Goal: Task Accomplishment & Management: Use online tool/utility

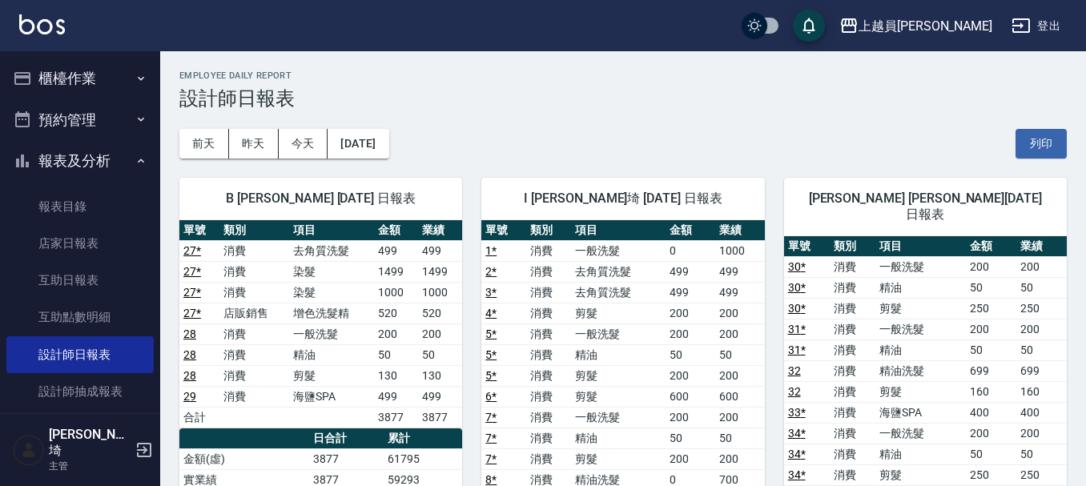
click at [90, 66] on button "櫃檯作業" at bounding box center [79, 79] width 147 height 42
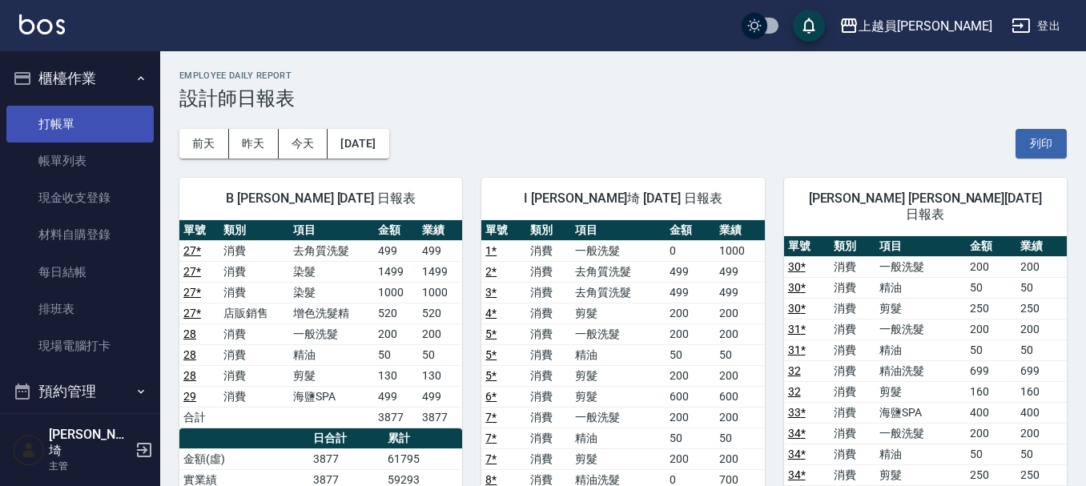
click at [78, 126] on link "打帳單" at bounding box center [79, 124] width 147 height 37
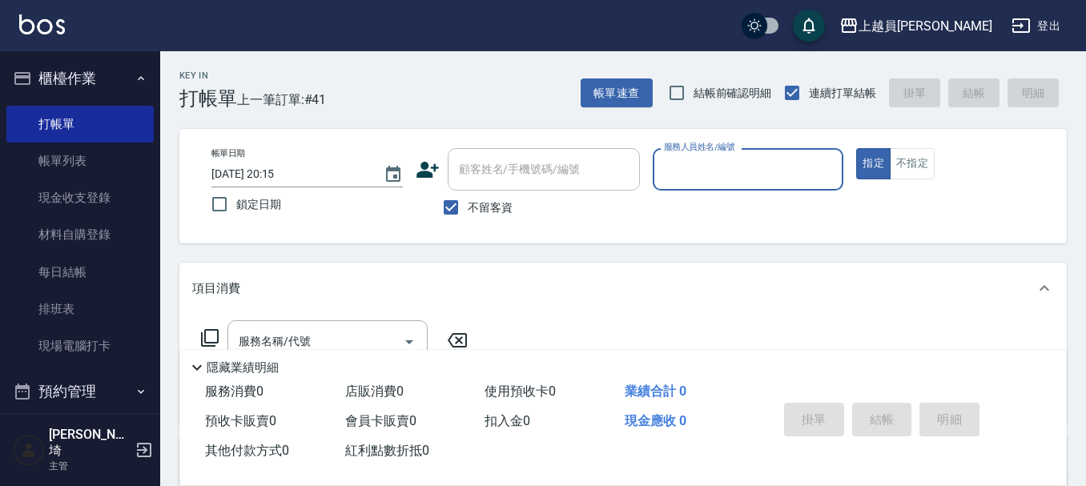
type input "ㄨ"
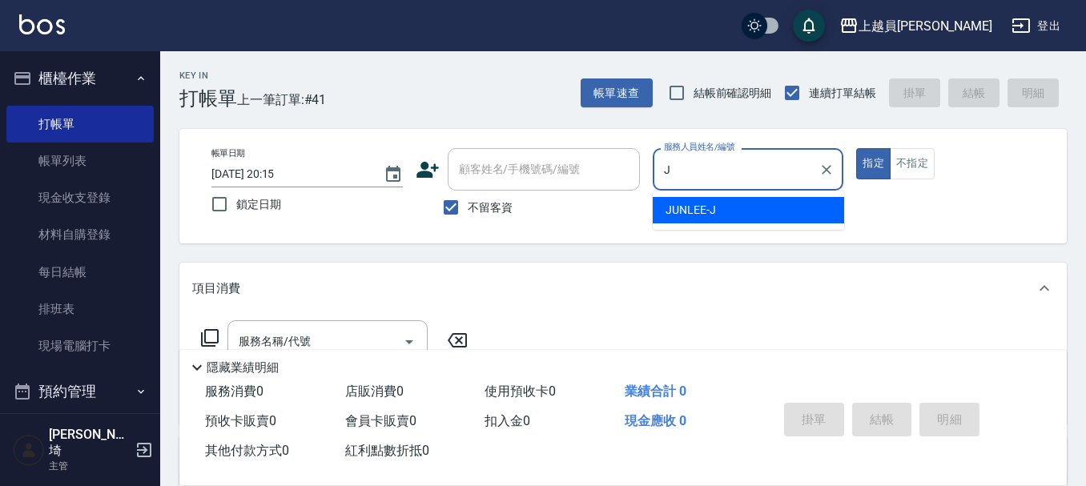
type input "[PERSON_NAME]"
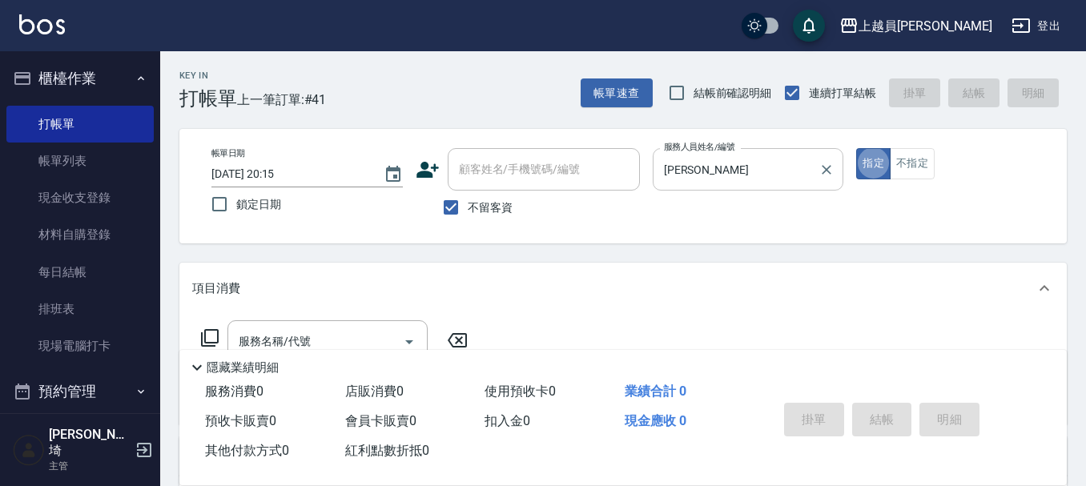
type button "true"
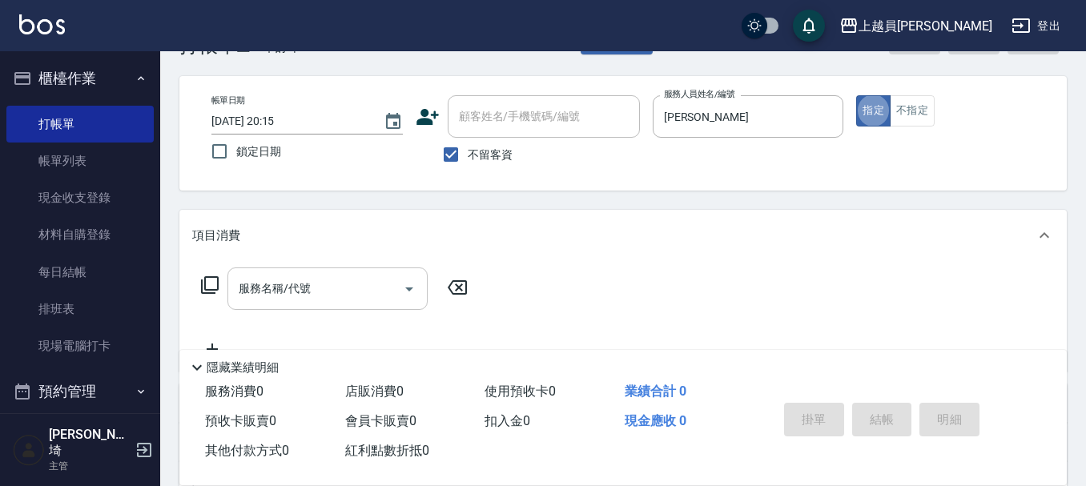
scroll to position [80, 0]
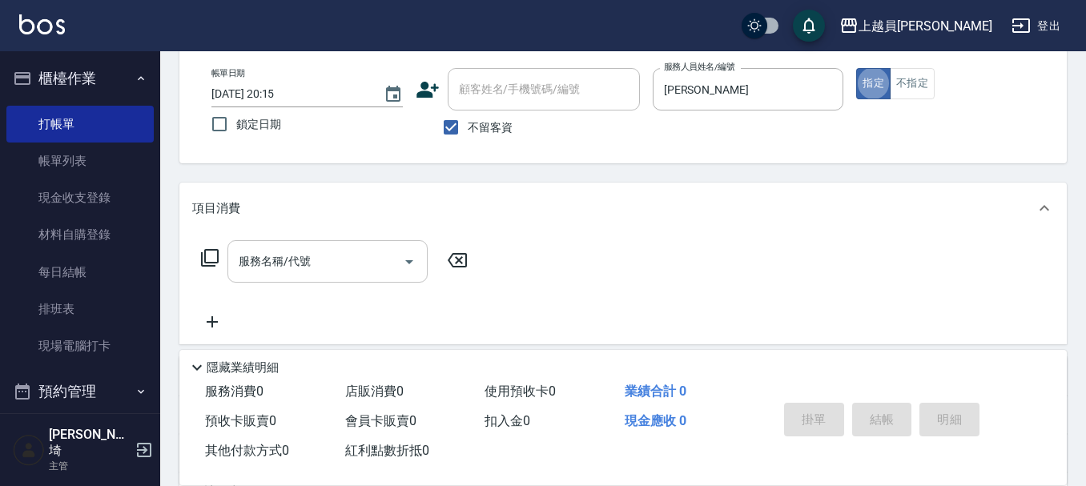
click at [346, 275] on input "服務名稱/代號" at bounding box center [316, 261] width 162 height 28
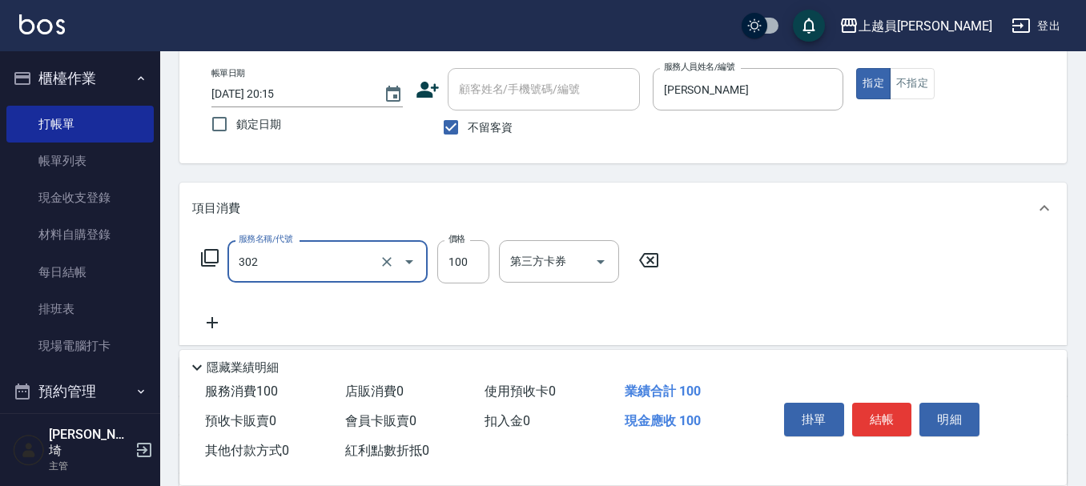
type input "剪髮(302)"
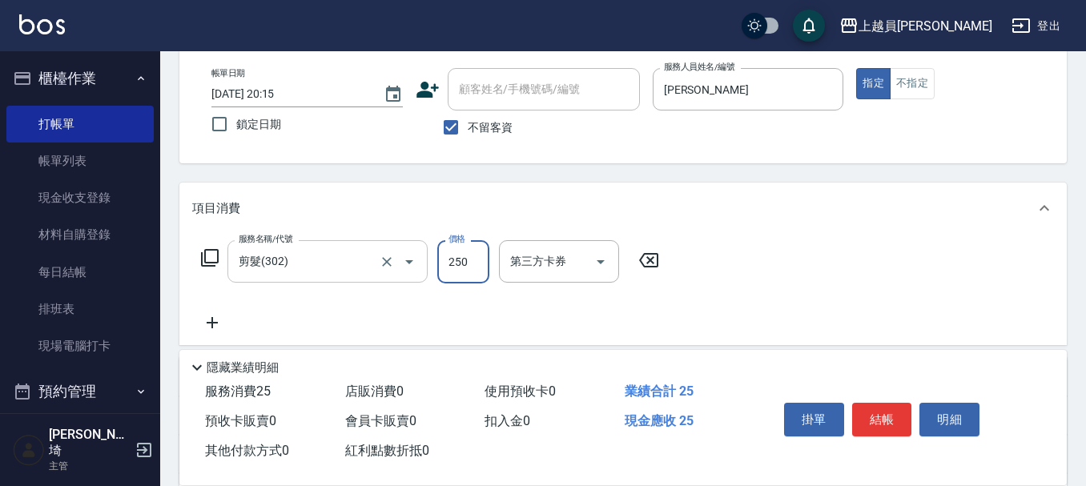
type input "250"
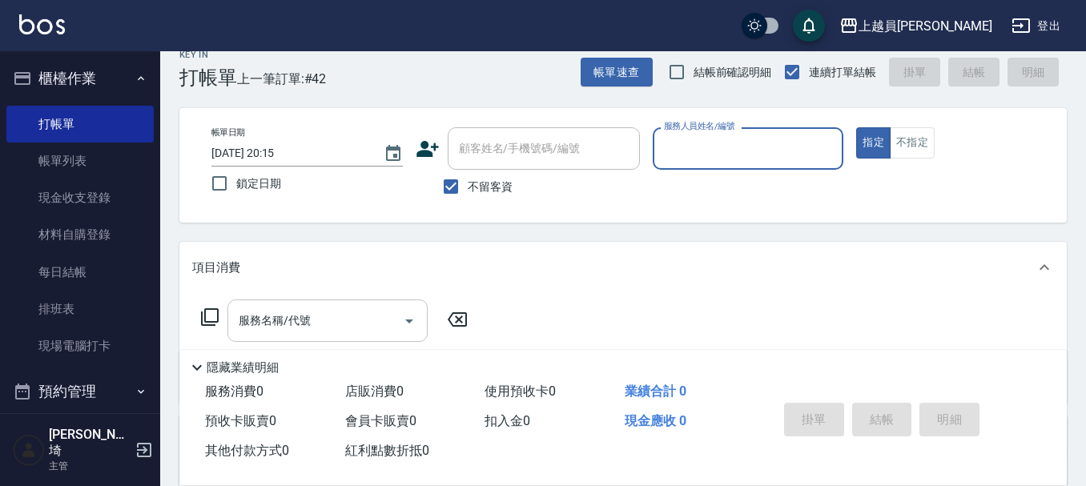
scroll to position [0, 0]
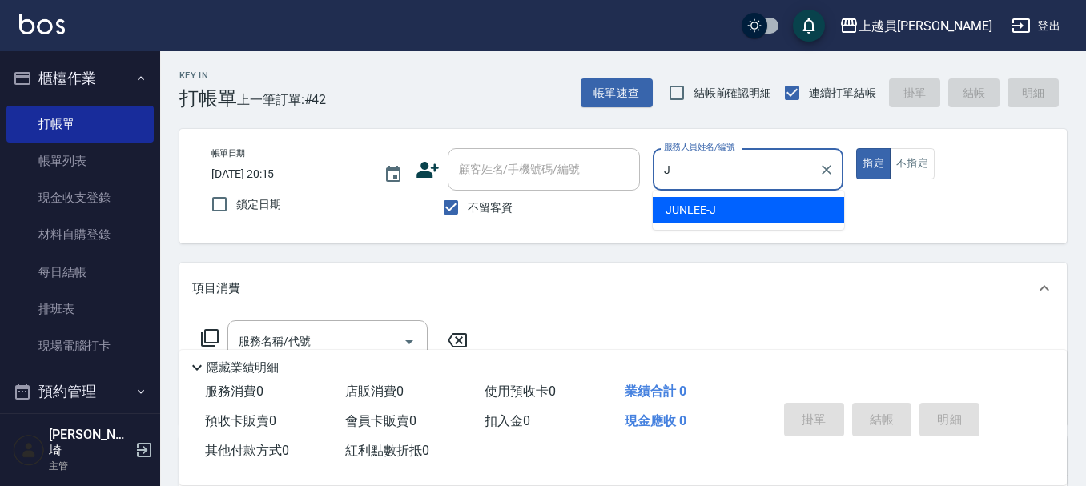
type input "[PERSON_NAME]"
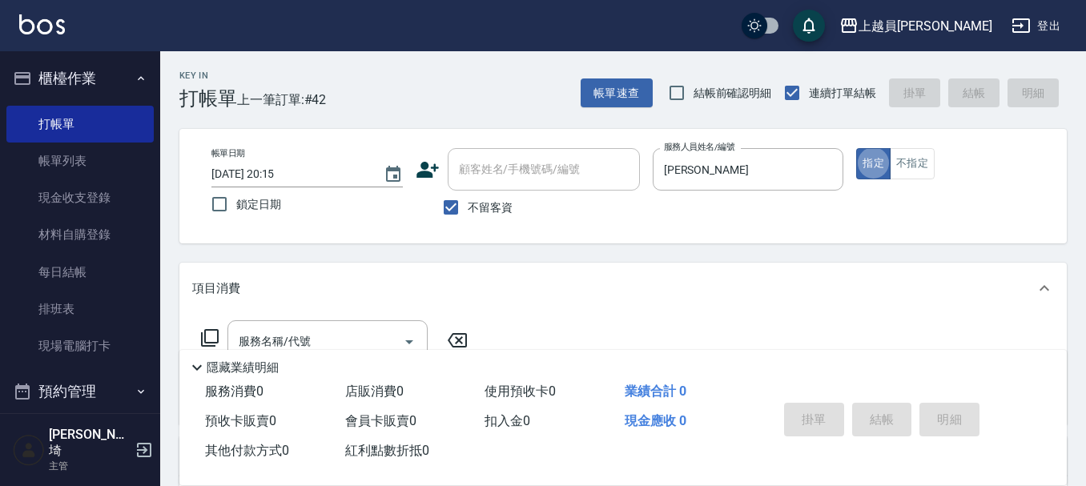
scroll to position [80, 0]
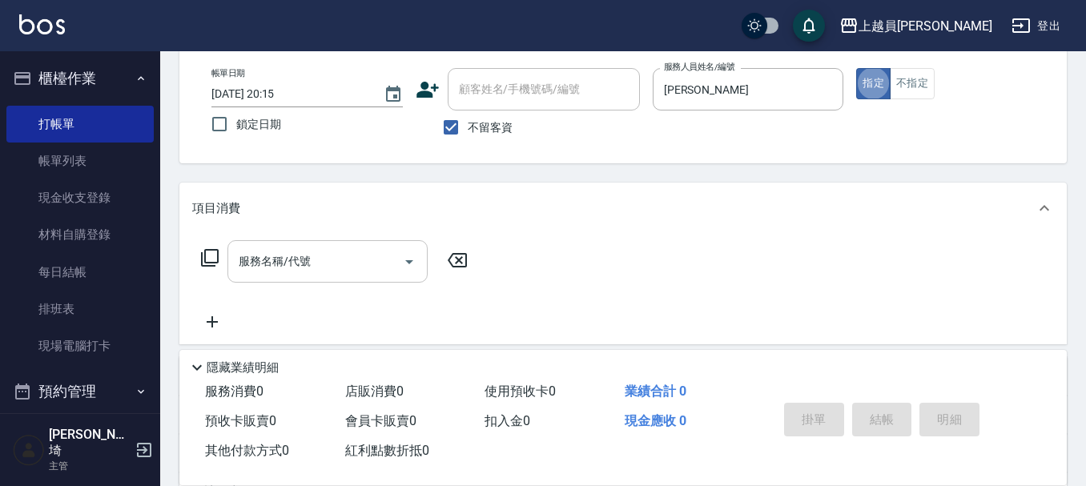
click at [245, 256] on div "服務名稱/代號 服務名稱/代號" at bounding box center [327, 261] width 200 height 42
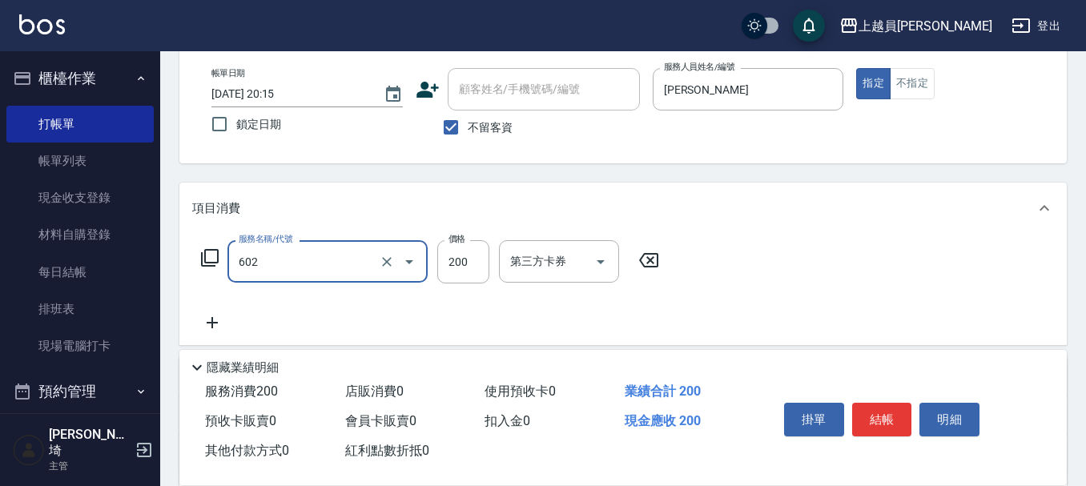
type input "一般洗髮(602)"
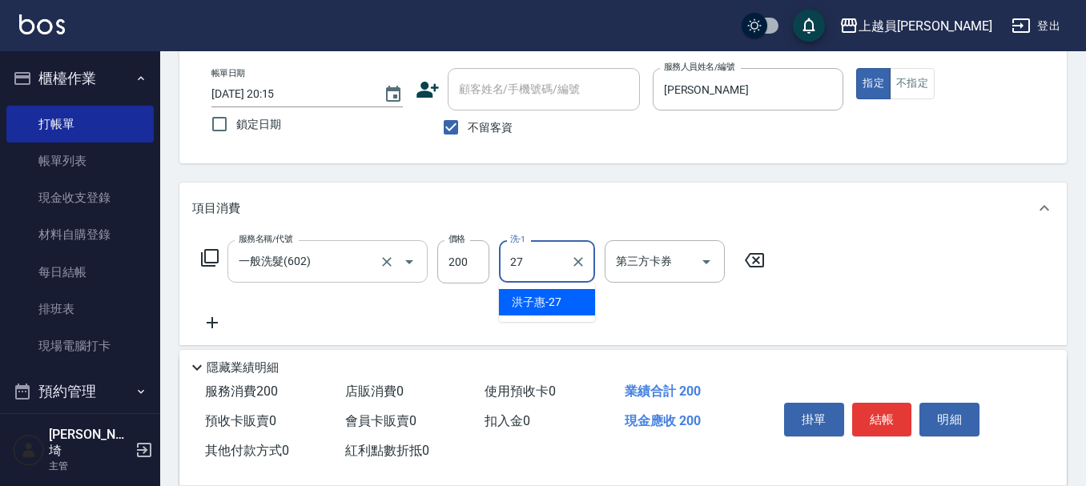
type input "[PERSON_NAME]-27"
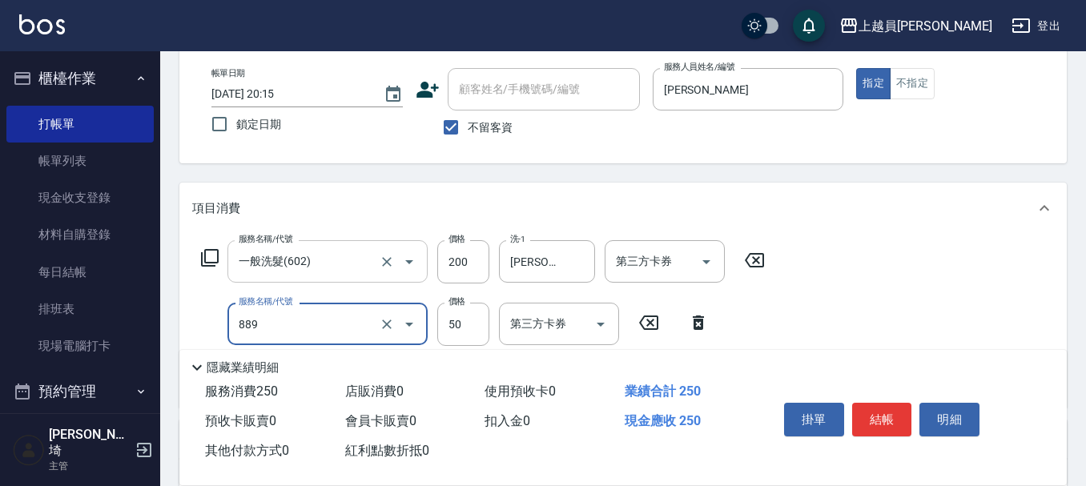
type input "精油(889)"
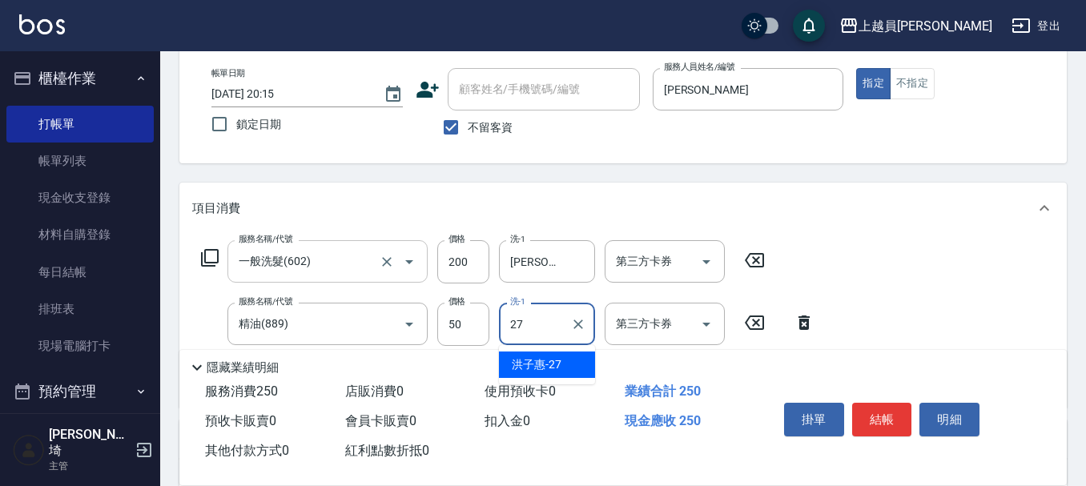
type input "[PERSON_NAME]-27"
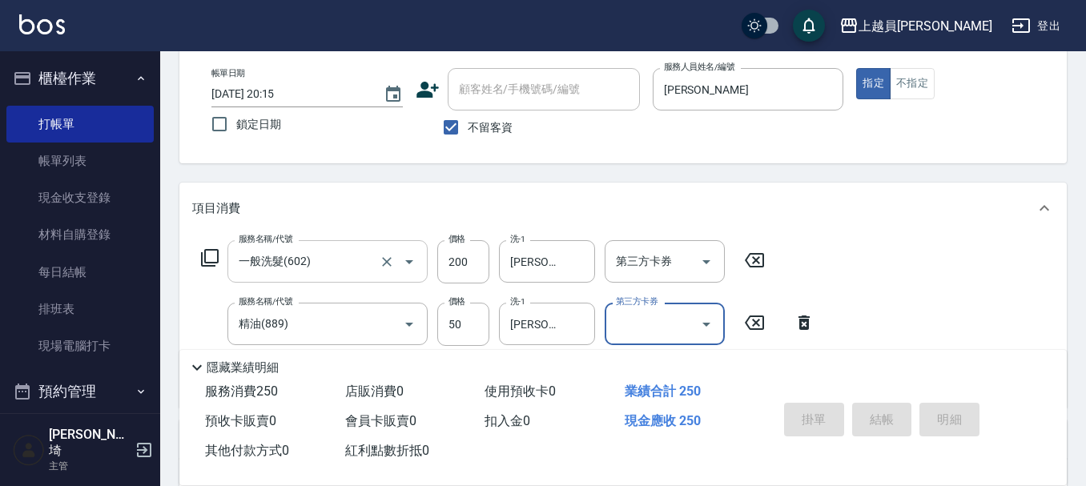
type input "[DATE] 20:16"
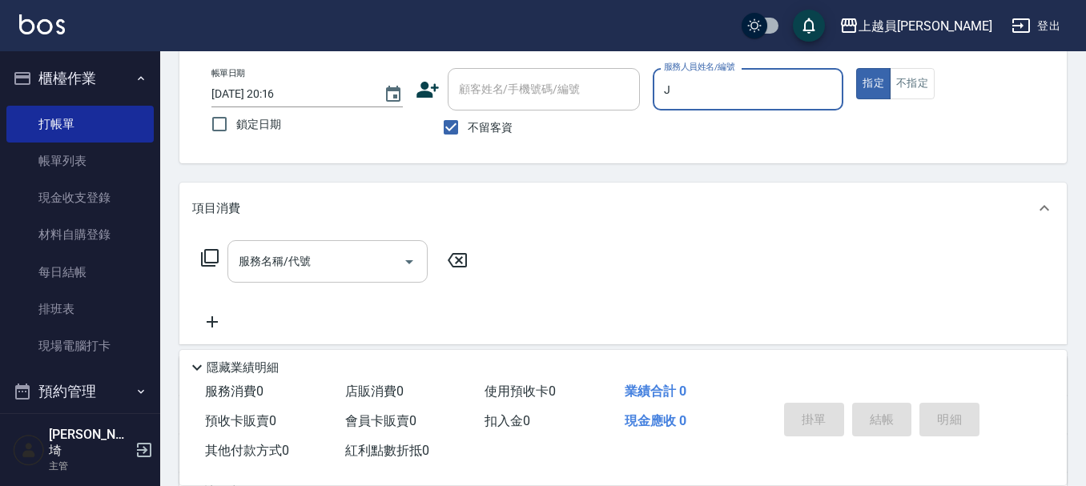
type input "[PERSON_NAME]"
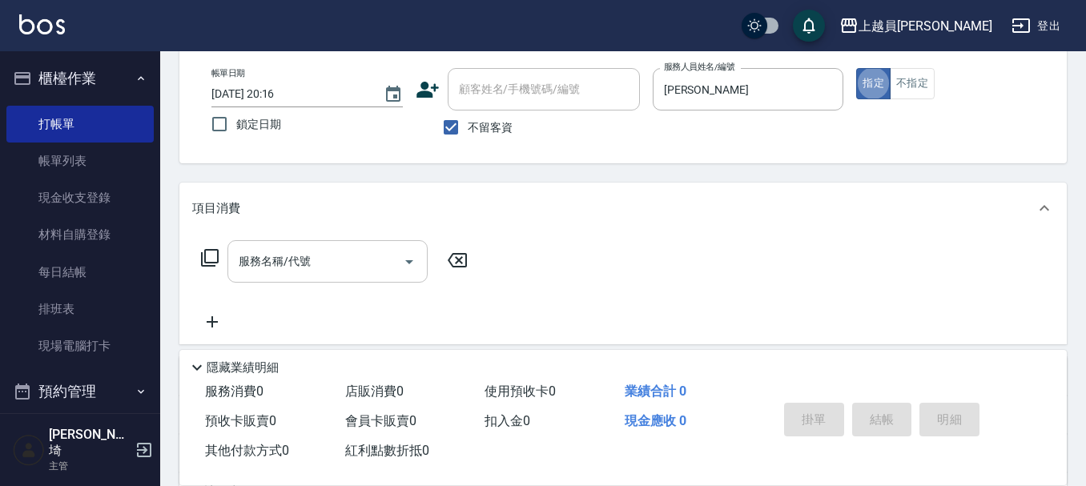
click at [245, 269] on input "服務名稱/代號" at bounding box center [316, 261] width 162 height 28
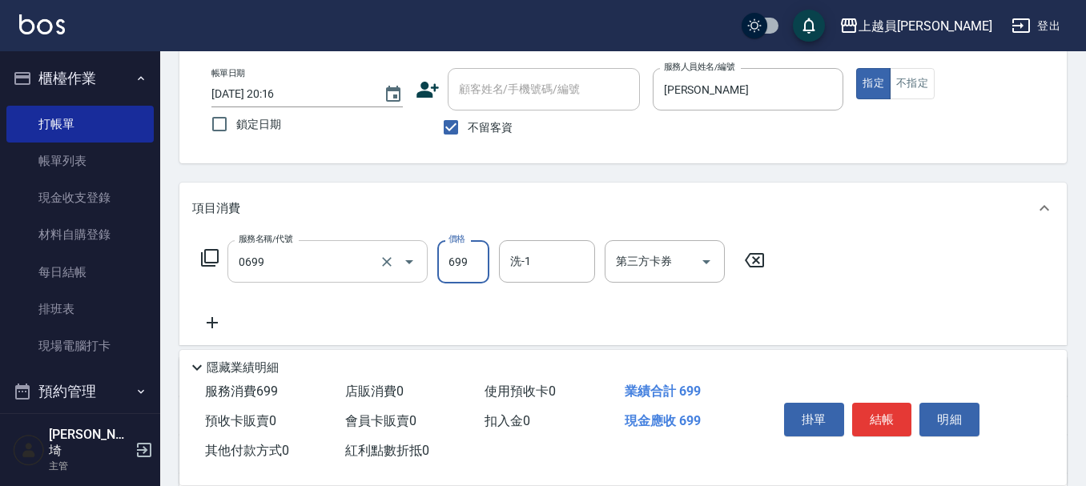
type input "精油洗髮(0699)"
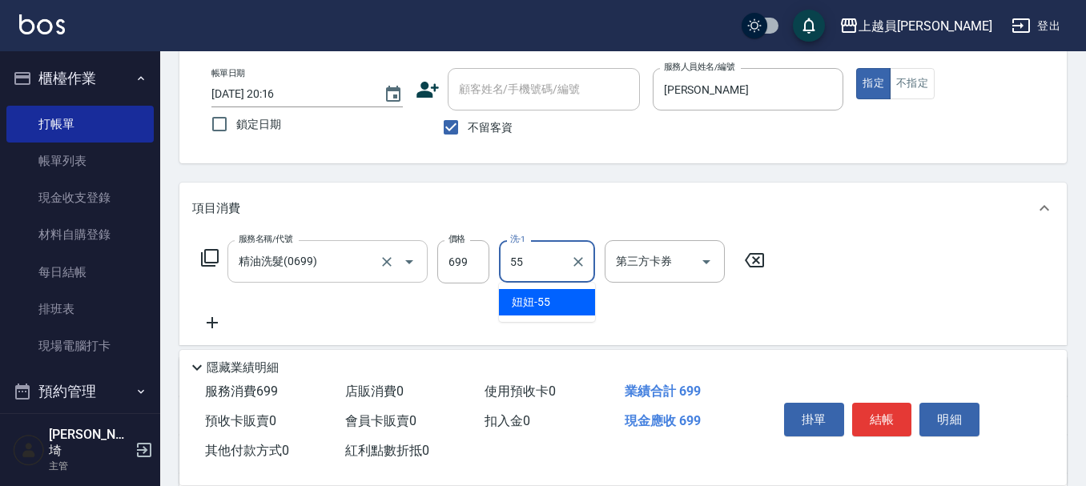
type input "妞妞-55"
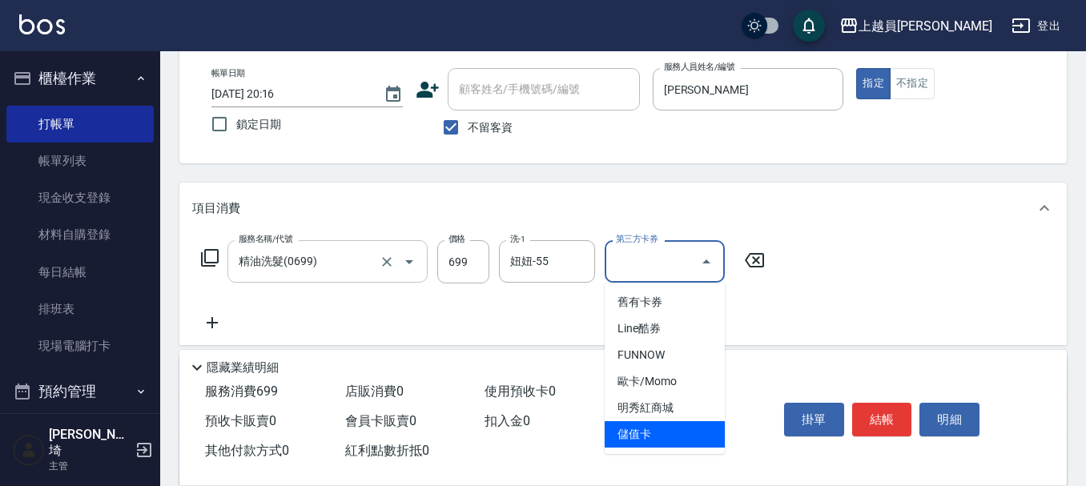
type input "儲值卡"
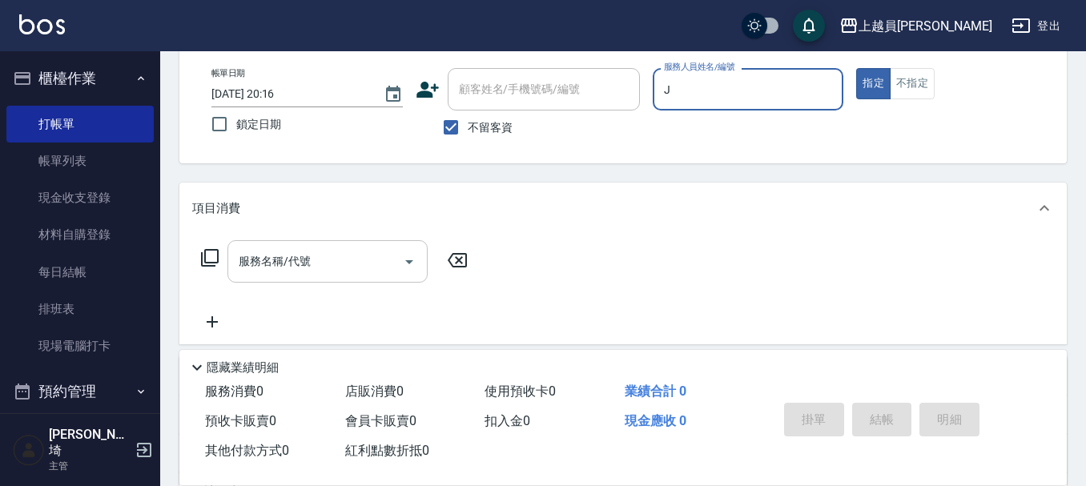
type input "[PERSON_NAME]"
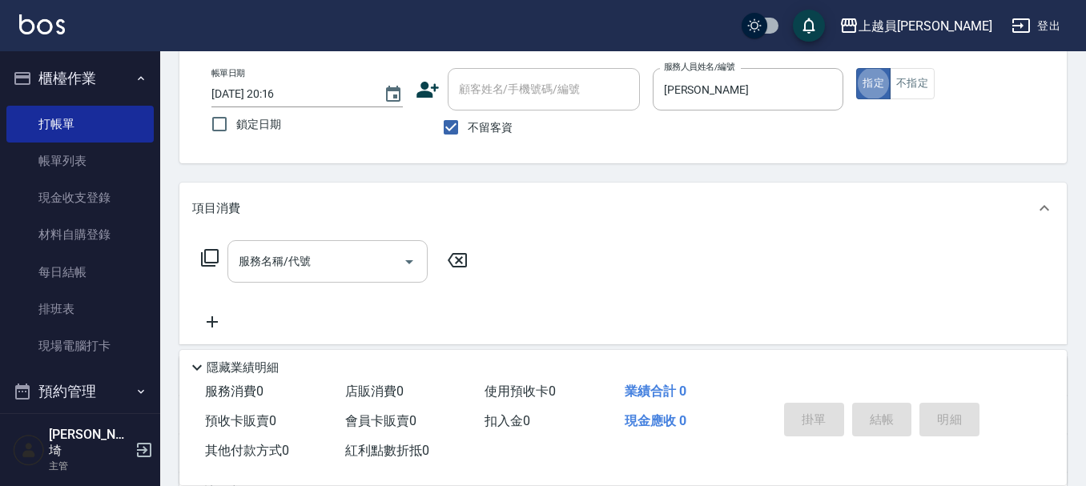
click at [249, 267] on div "服務名稱/代號 服務名稱/代號" at bounding box center [327, 261] width 200 height 42
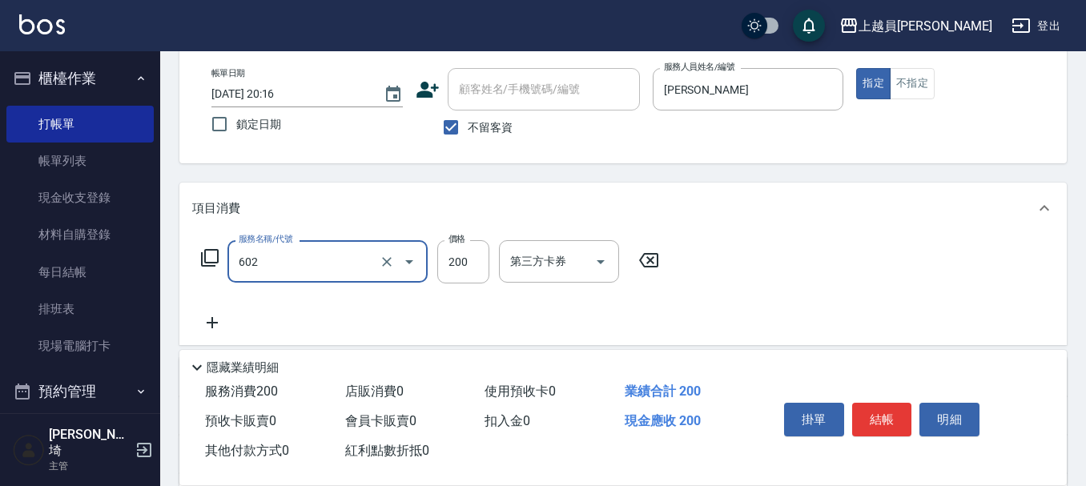
type input "一般洗髮(602)"
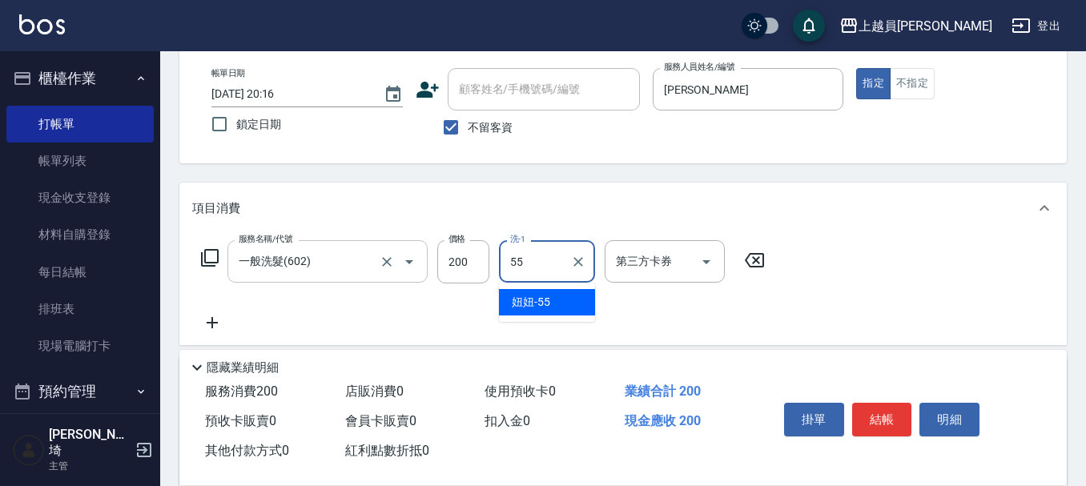
type input "妞妞-55"
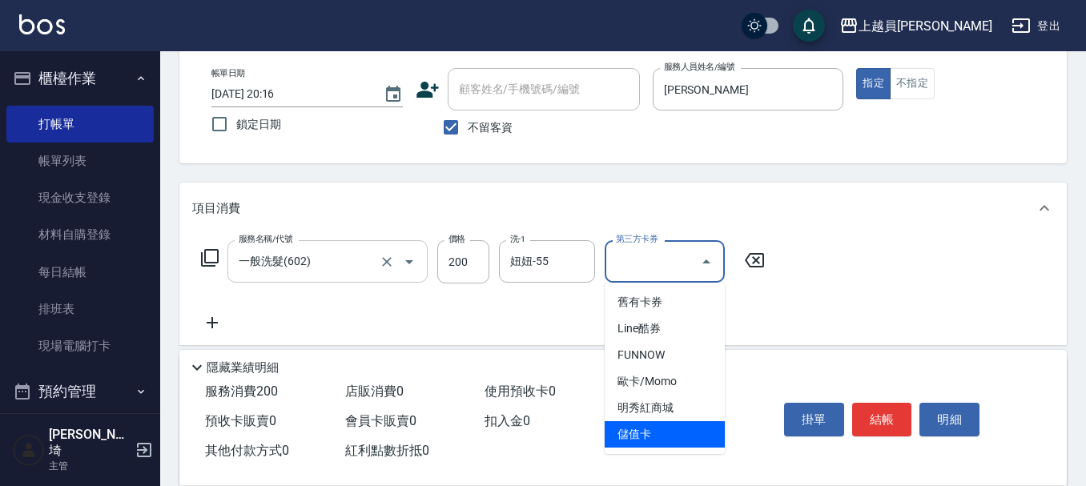
type input "儲值卡"
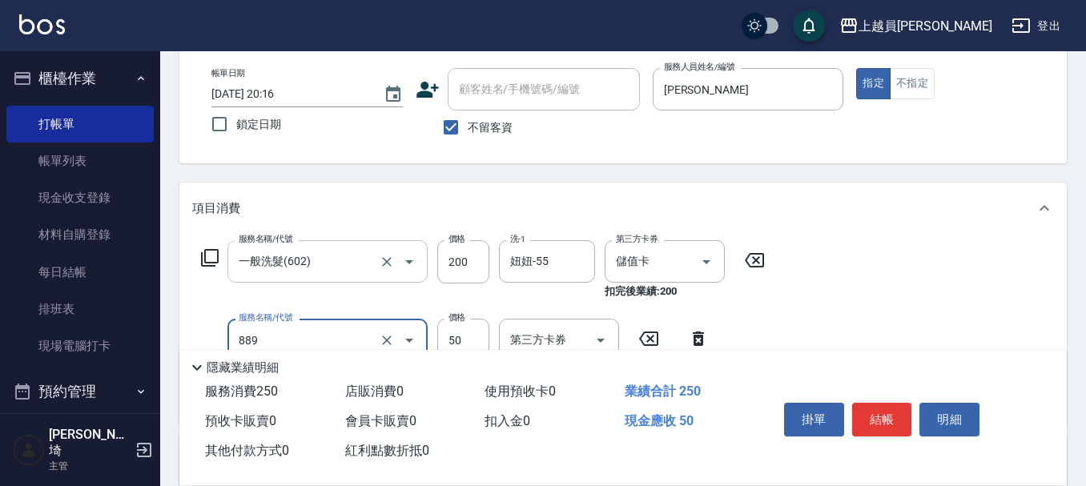
type input "精油(889)"
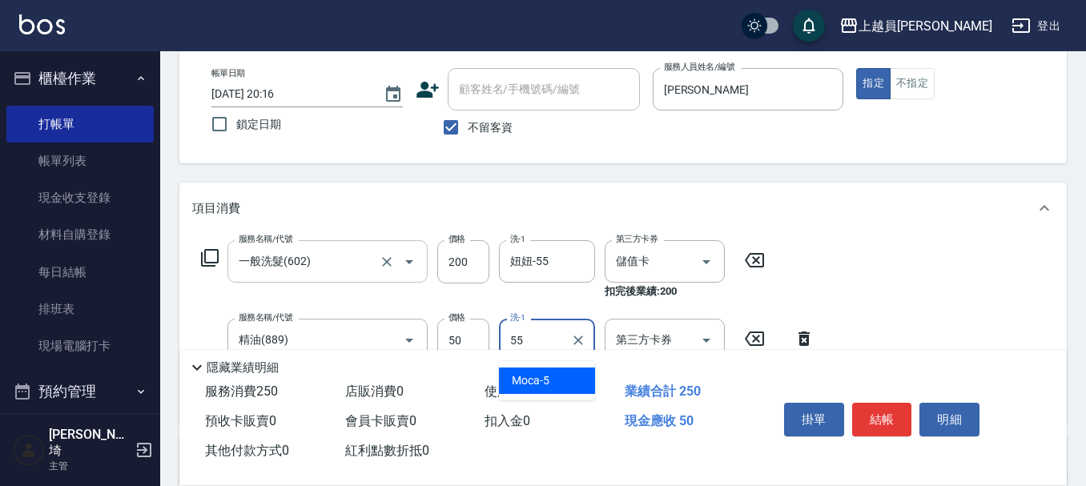
type input "妞妞-55"
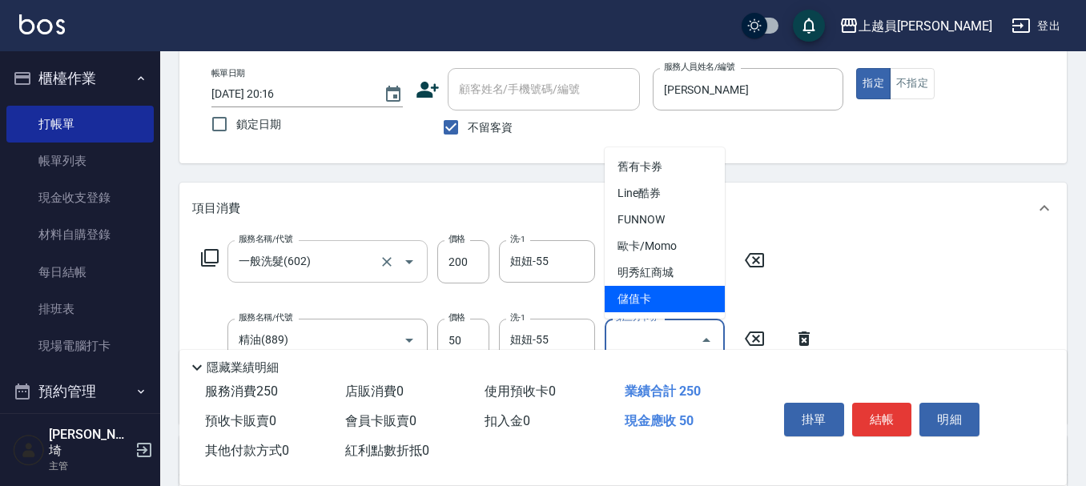
type input "儲值卡"
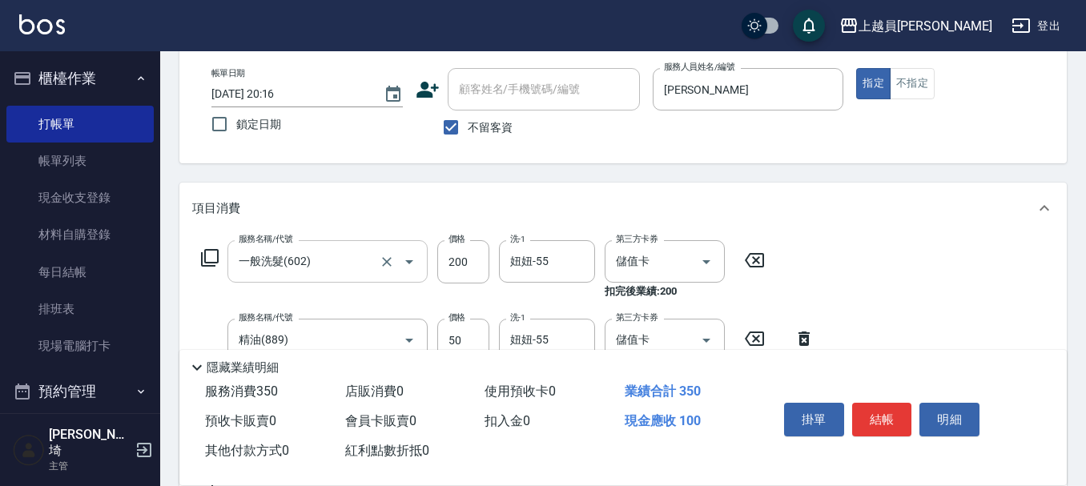
type input "剪髮(302)"
type input "100"
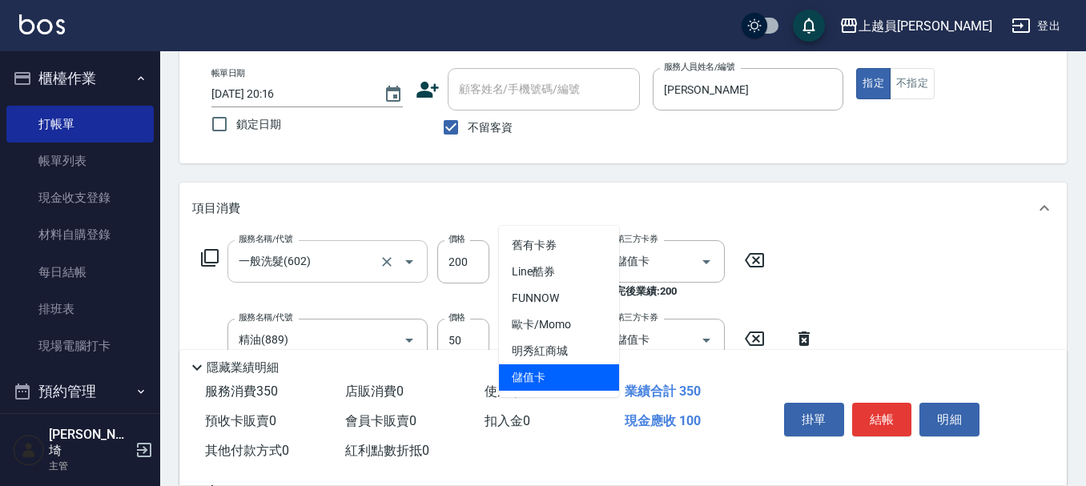
type input "儲值卡"
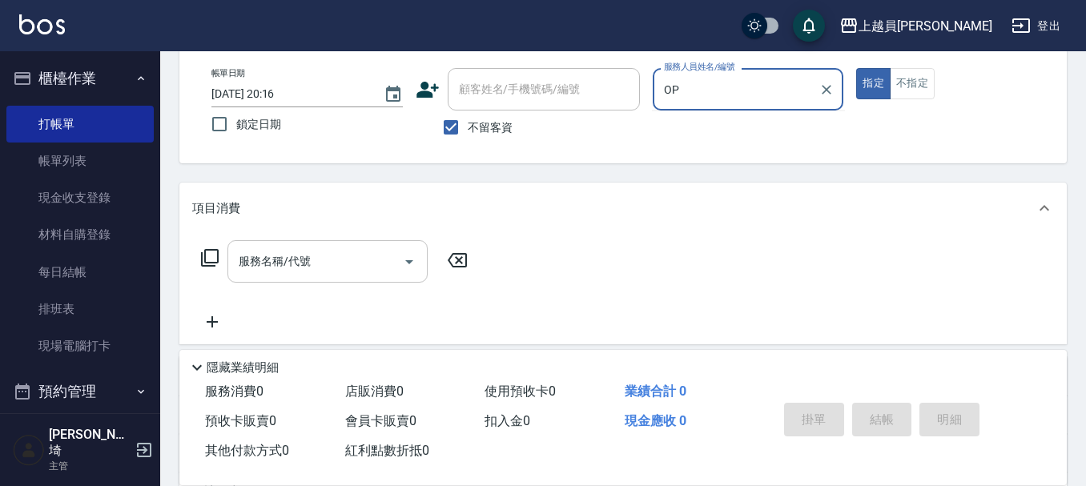
type input "O"
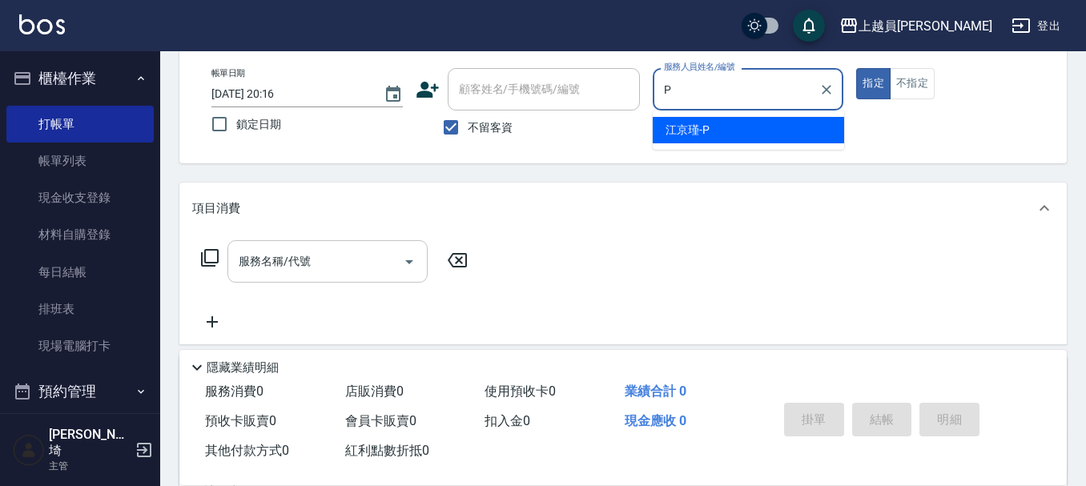
type input "[PERSON_NAME]-P"
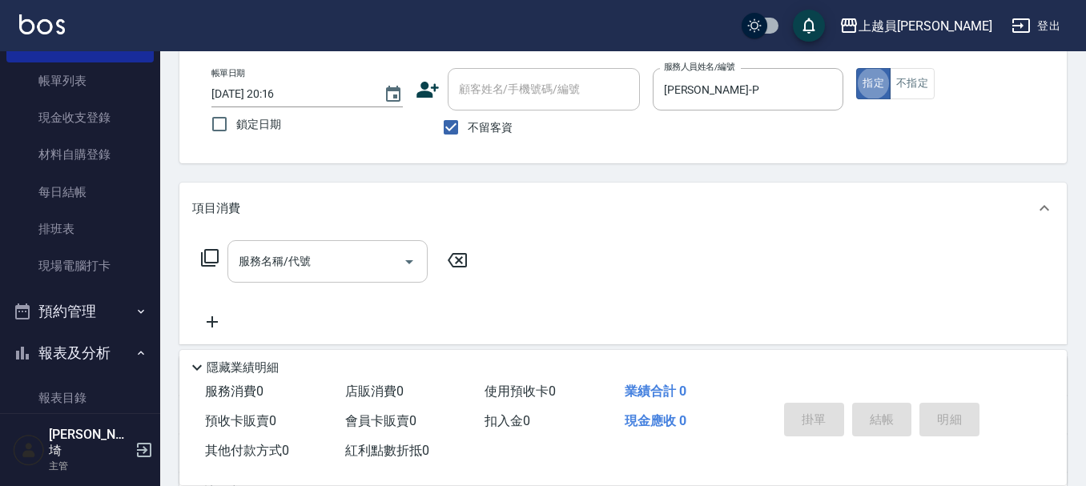
click at [315, 260] on input "服務名稱/代號" at bounding box center [316, 261] width 162 height 28
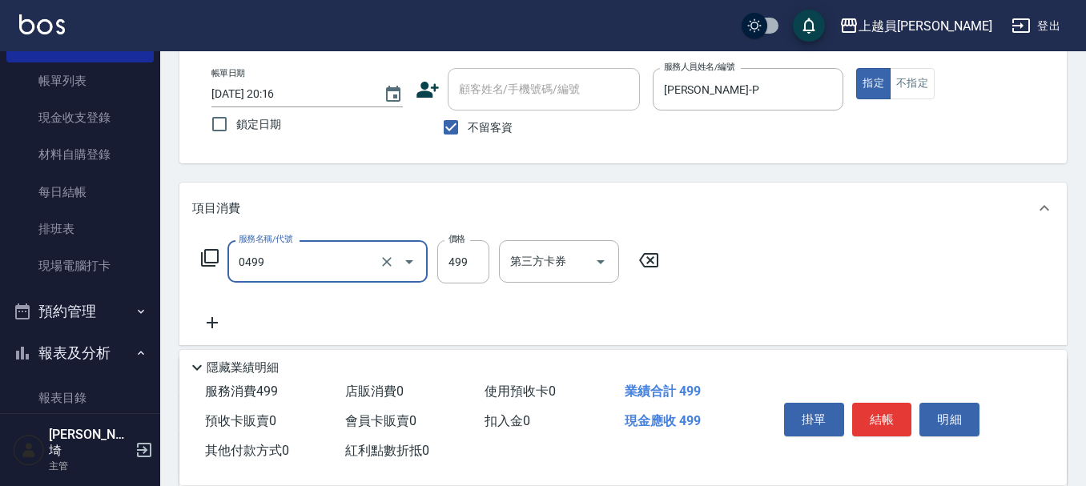
type input "去角質洗髮(0499)"
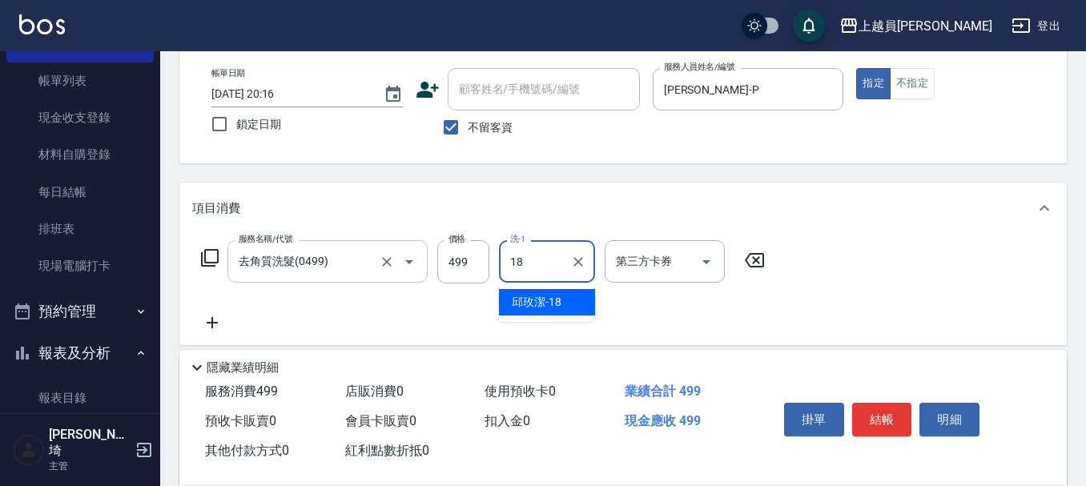
type input "[PERSON_NAME]-18"
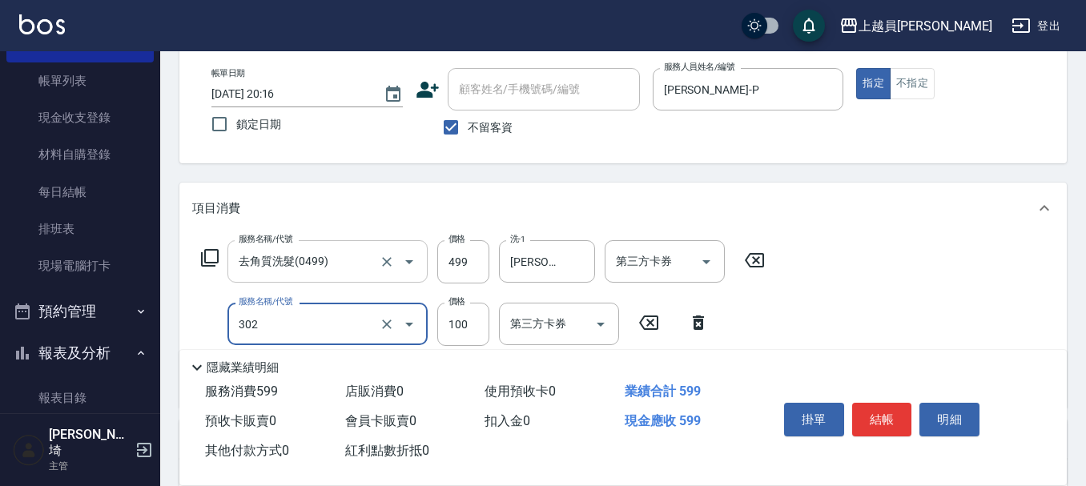
type input "剪髮(302)"
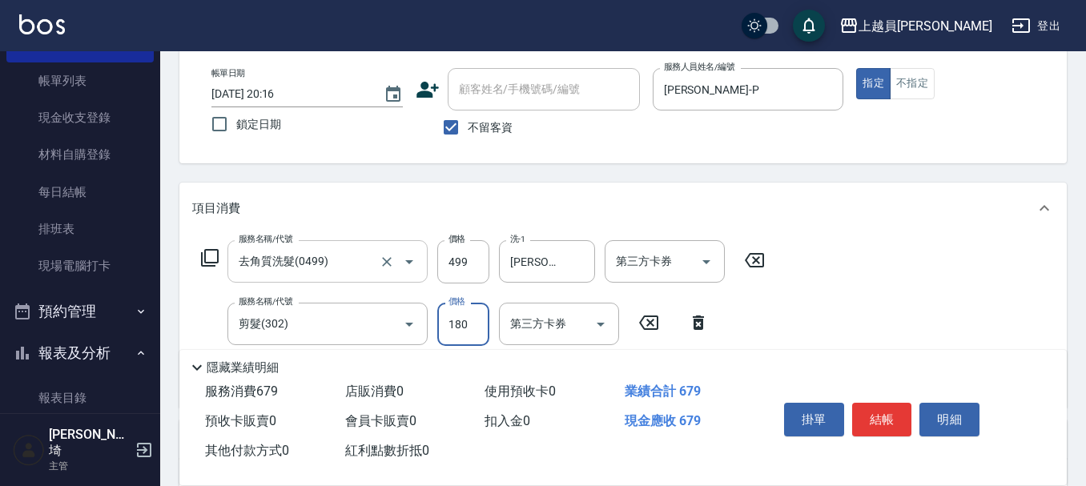
type input "180"
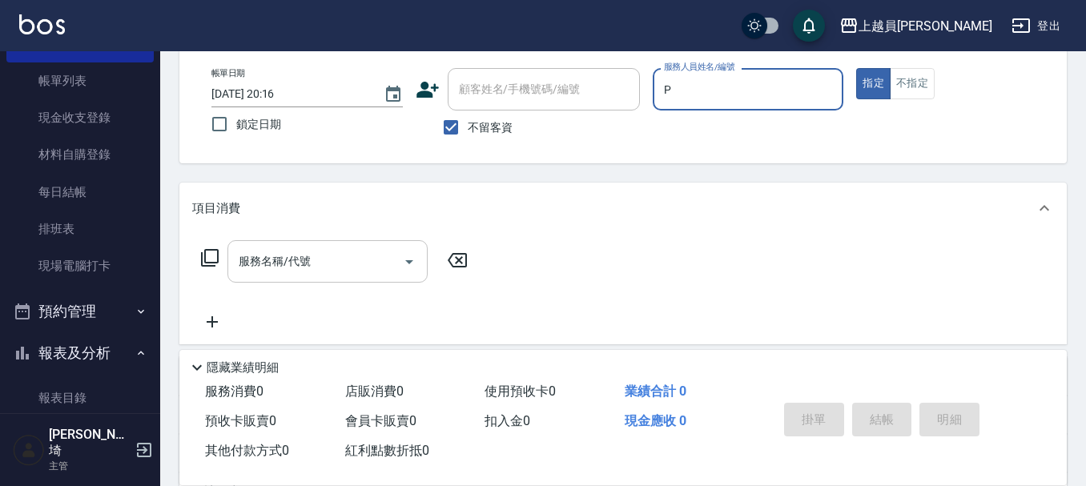
type input "[PERSON_NAME]-P"
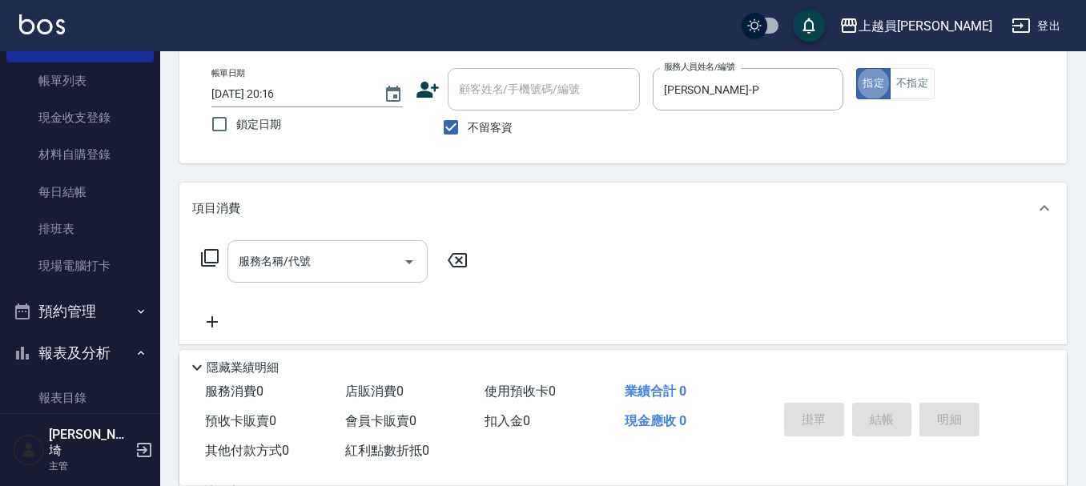
click at [340, 276] on div "服務名稱/代號" at bounding box center [327, 261] width 200 height 42
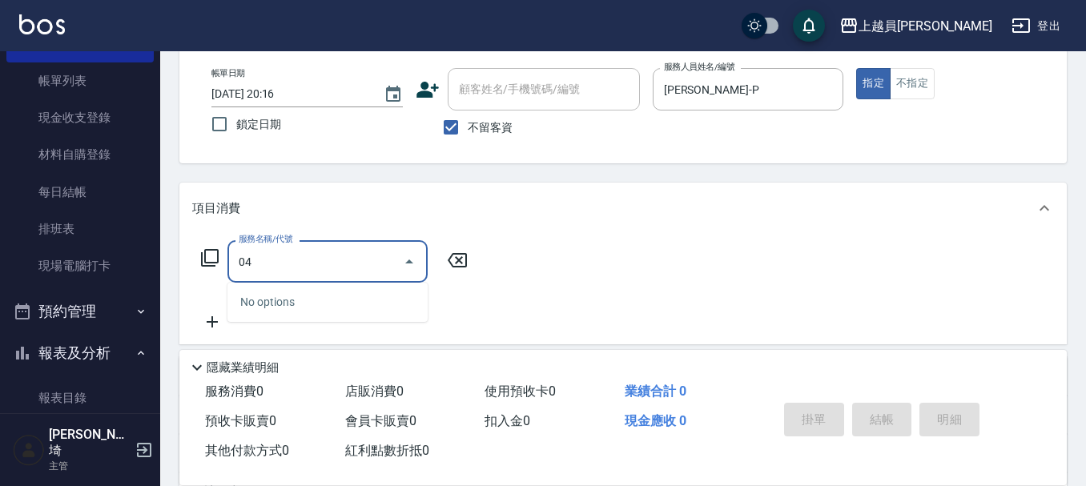
type input "0"
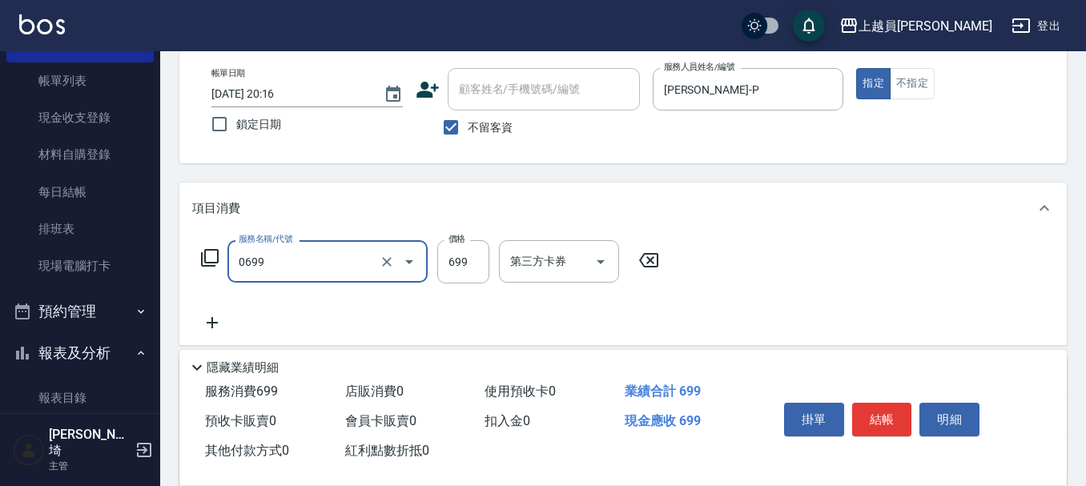
type input "精油洗髮(0699)"
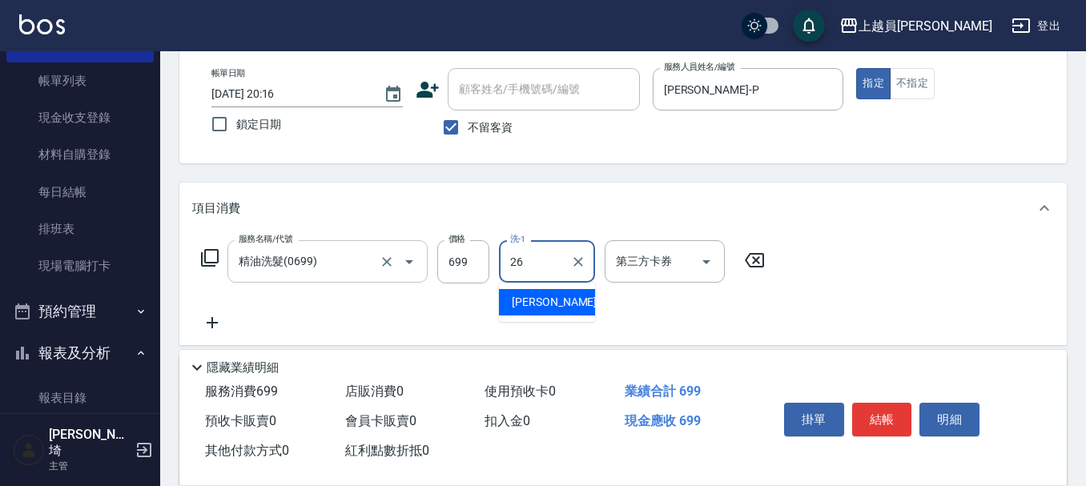
type input "[PERSON_NAME]-26"
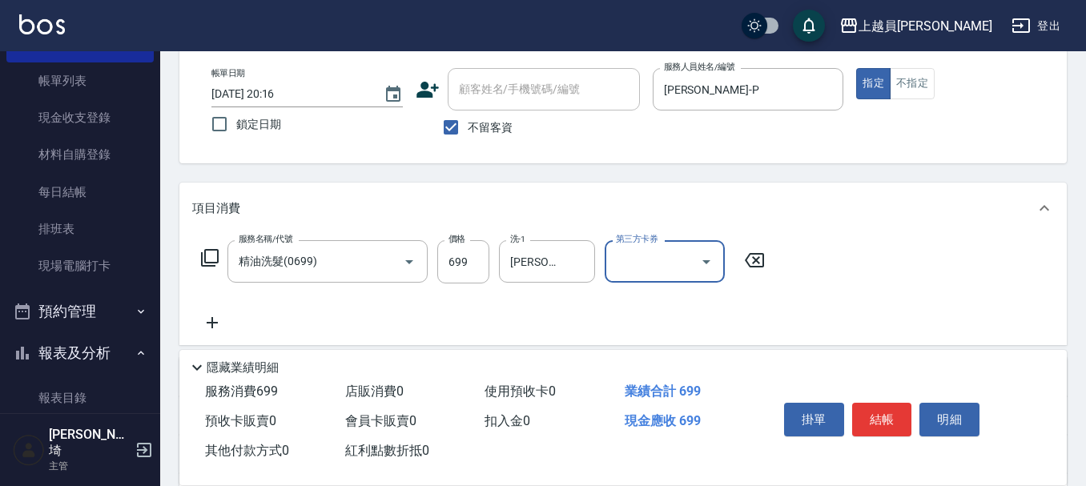
drag, startPoint x: 427, startPoint y: 258, endPoint x: 436, endPoint y: 252, distance: 11.1
click at [432, 255] on div "服務名稱/代號 精油洗髮(0699) 服務名稱/代號 價格 699 價格 洗-1 [PERSON_NAME]-26 洗-1 第三方卡券 第三方卡券" at bounding box center [483, 261] width 582 height 43
click at [456, 251] on input "699" at bounding box center [463, 261] width 52 height 43
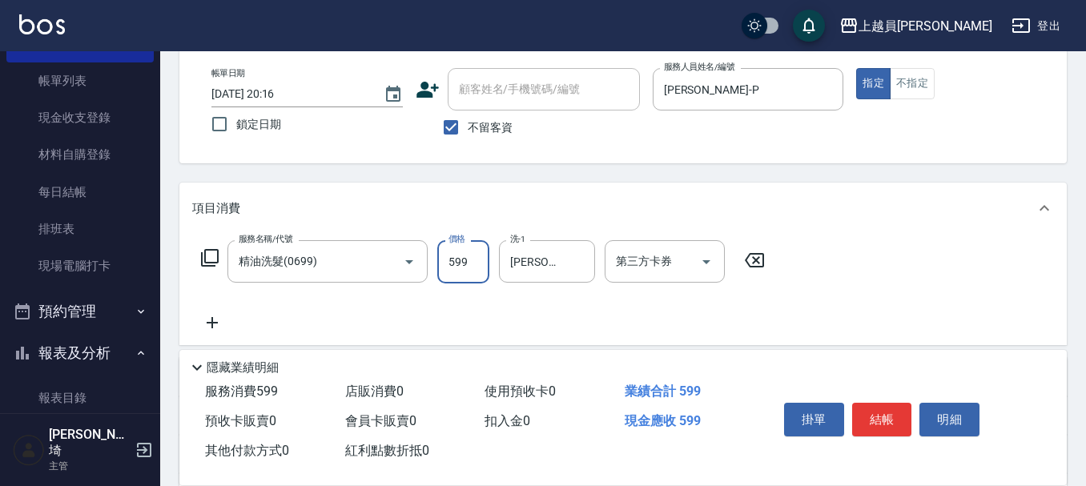
type input "599"
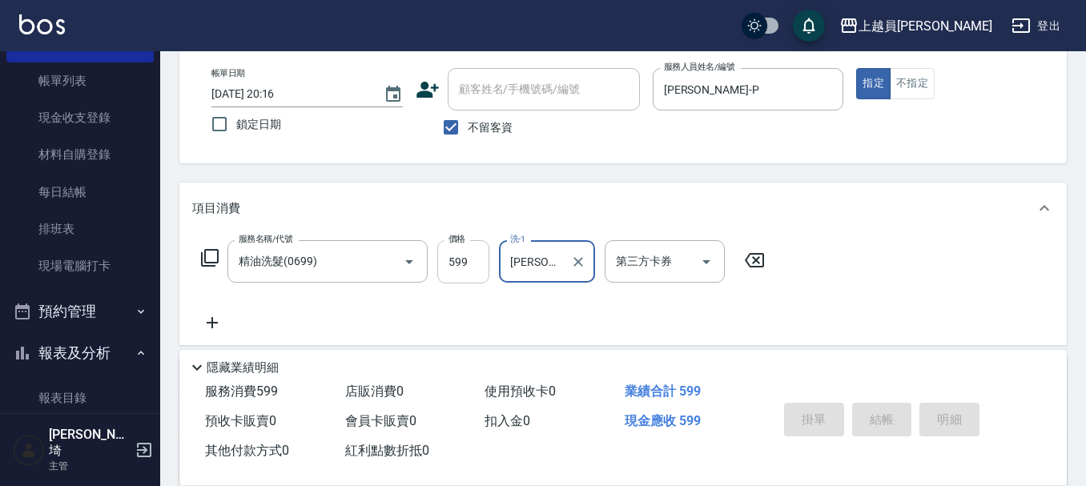
type input "[DATE] 20:17"
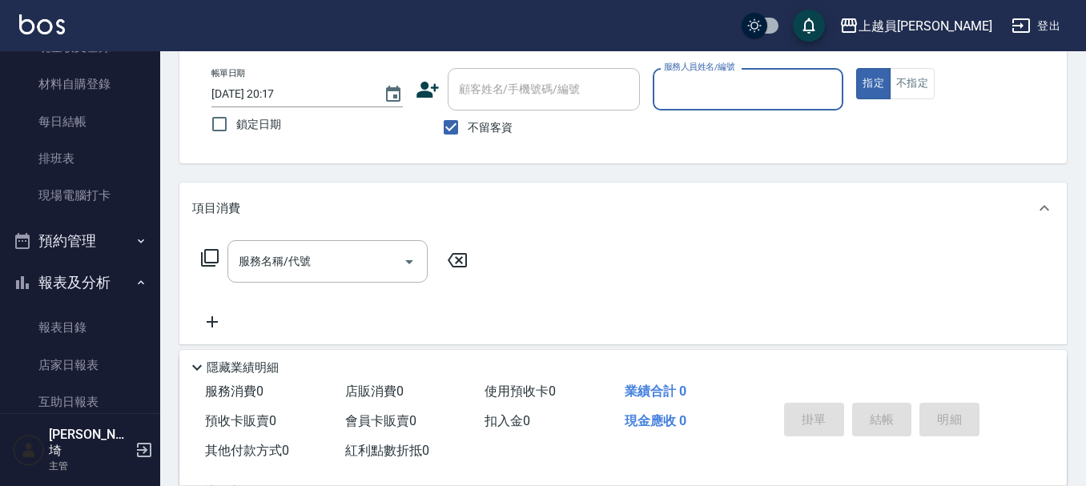
scroll to position [240, 0]
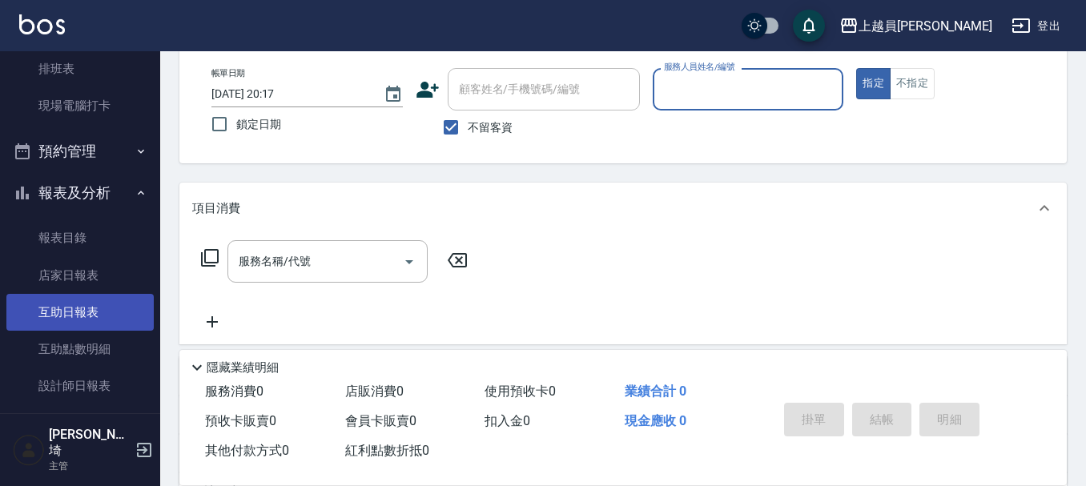
click at [91, 301] on link "互助日報表" at bounding box center [79, 312] width 147 height 37
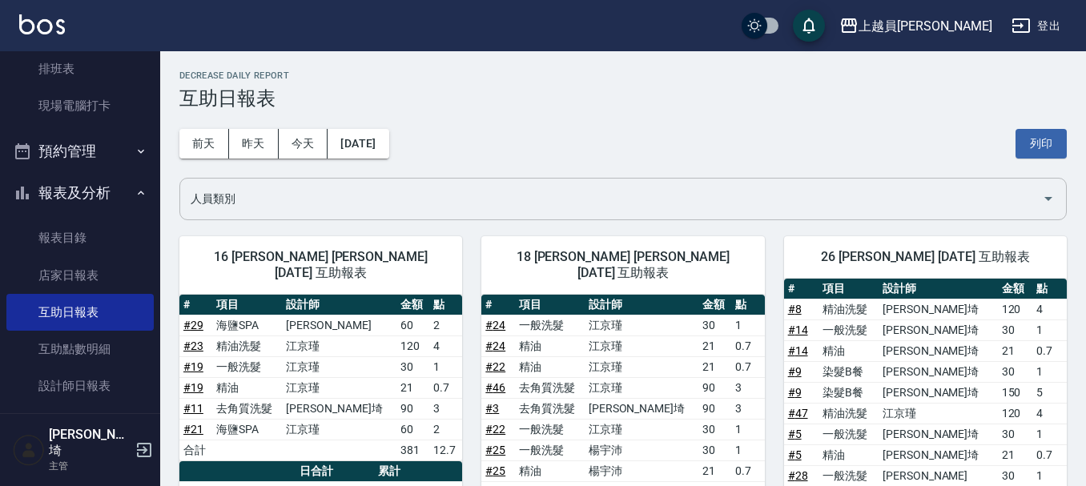
scroll to position [80, 0]
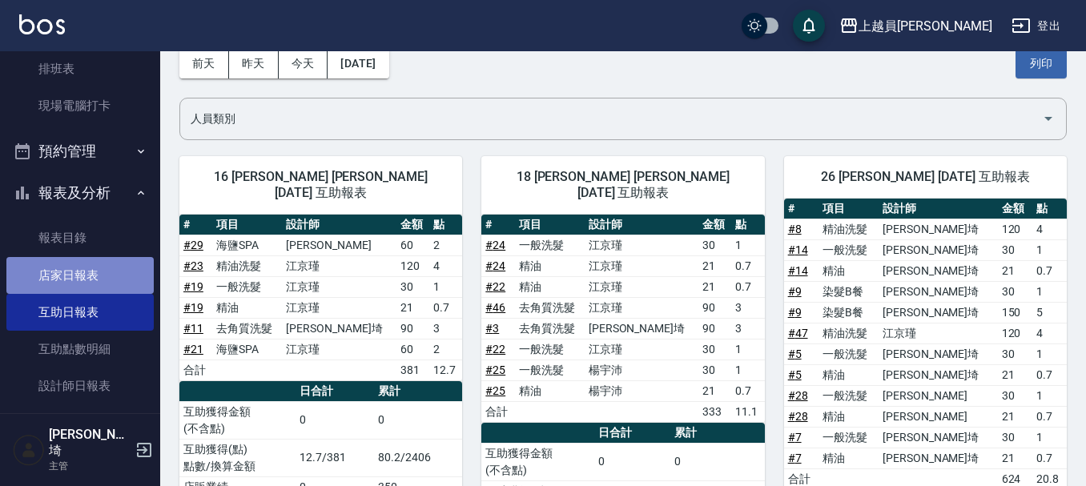
click at [115, 271] on link "店家日報表" at bounding box center [79, 275] width 147 height 37
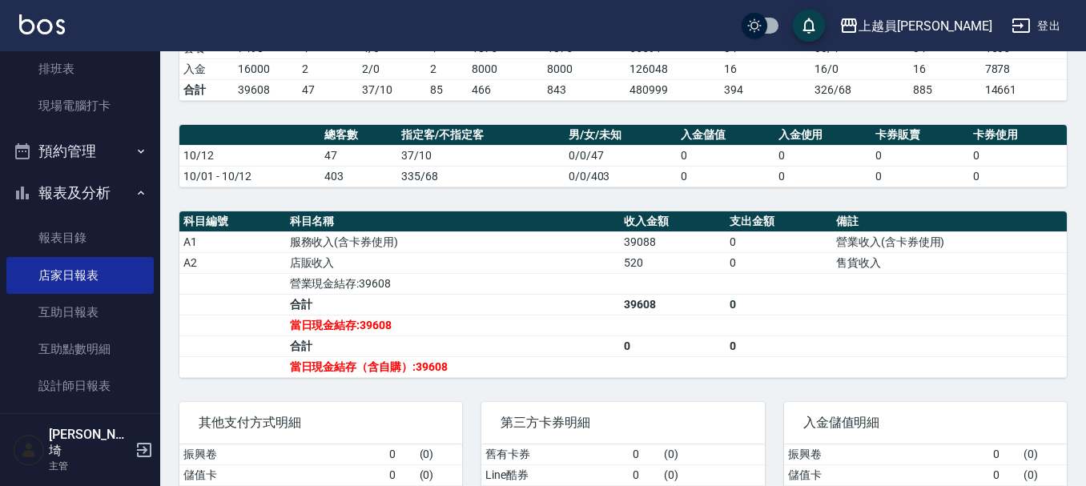
scroll to position [543, 0]
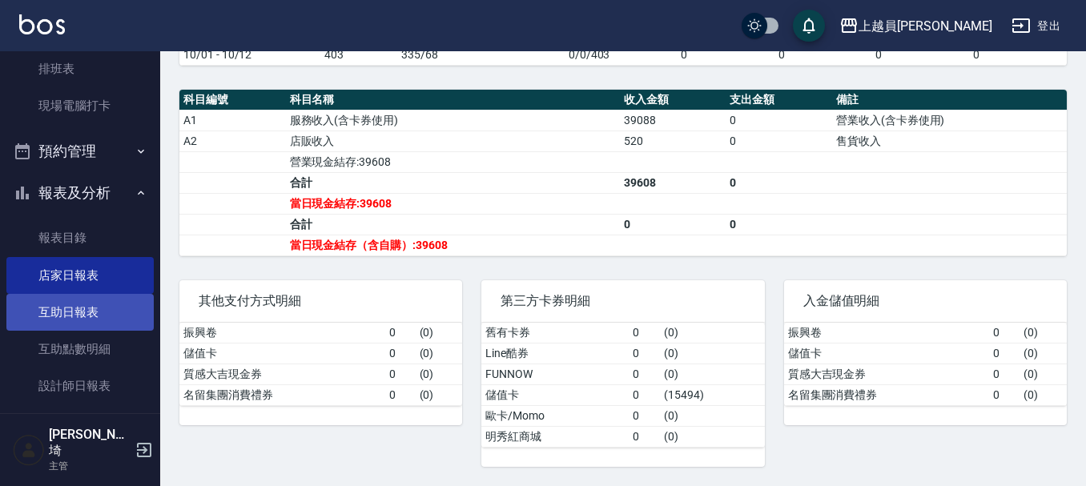
click at [69, 308] on link "互助日報表" at bounding box center [79, 312] width 147 height 37
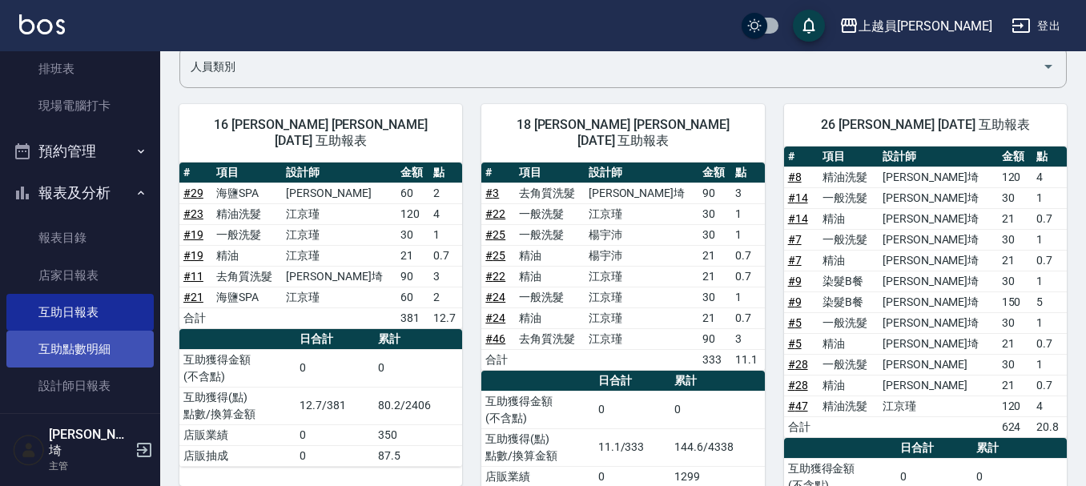
scroll to position [160, 0]
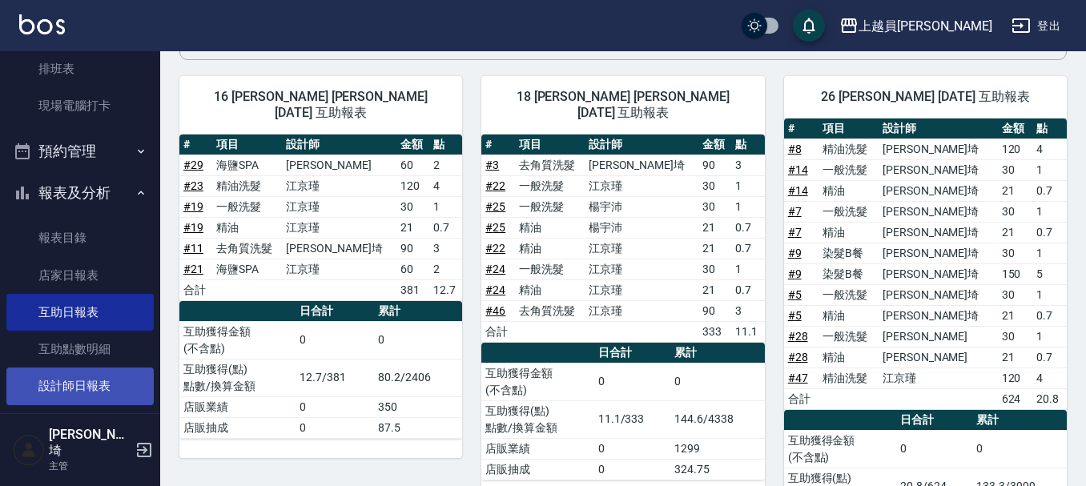
click at [117, 368] on link "設計師日報表" at bounding box center [79, 386] width 147 height 37
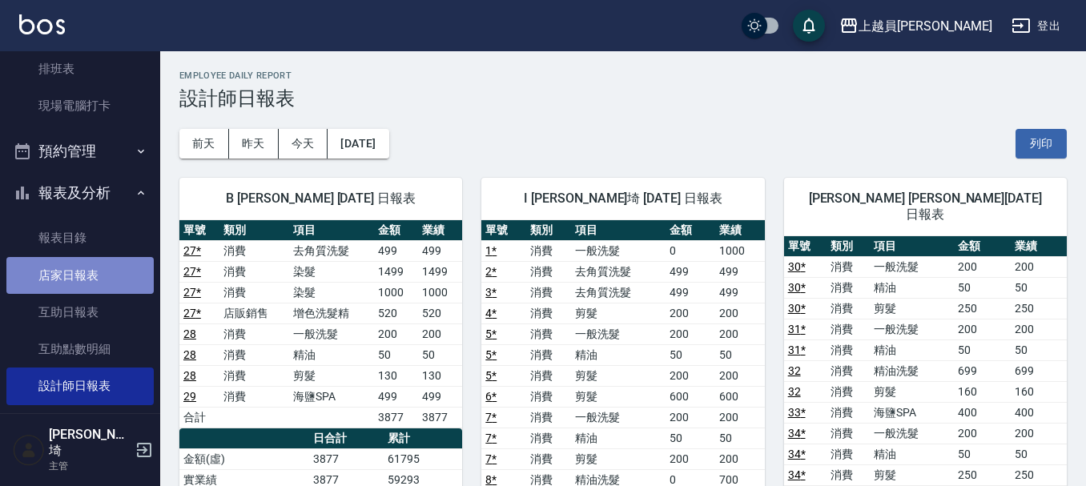
click at [100, 266] on link "店家日報表" at bounding box center [79, 275] width 147 height 37
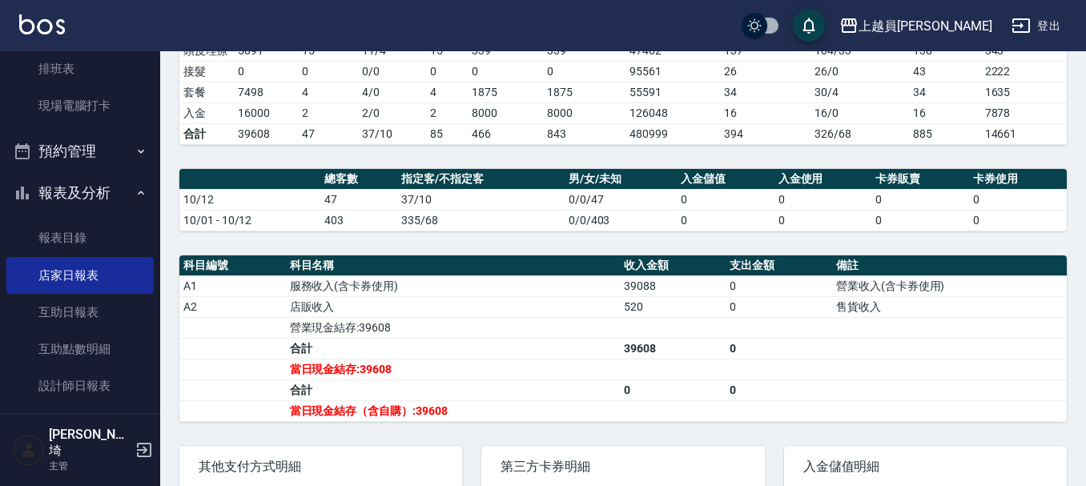
scroll to position [400, 0]
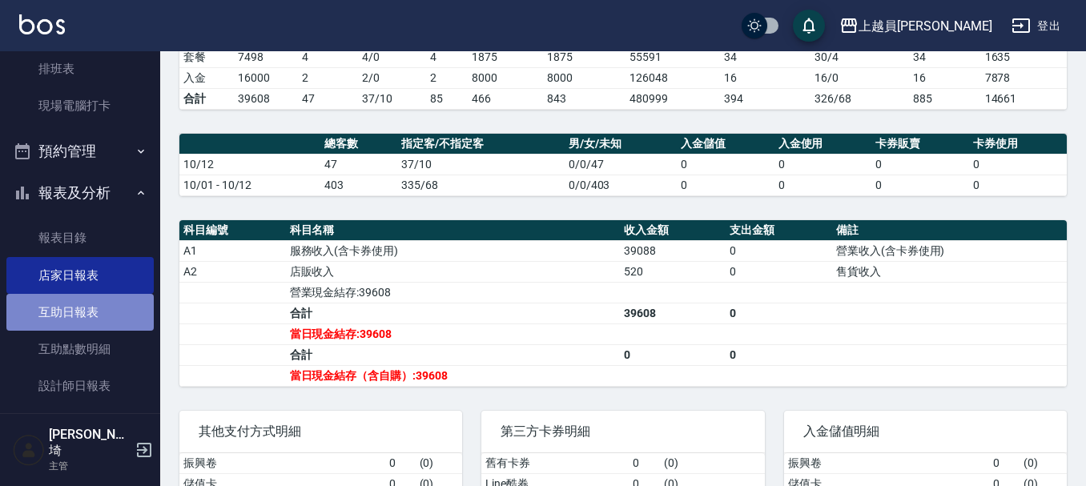
click at [96, 317] on link "互助日報表" at bounding box center [79, 312] width 147 height 37
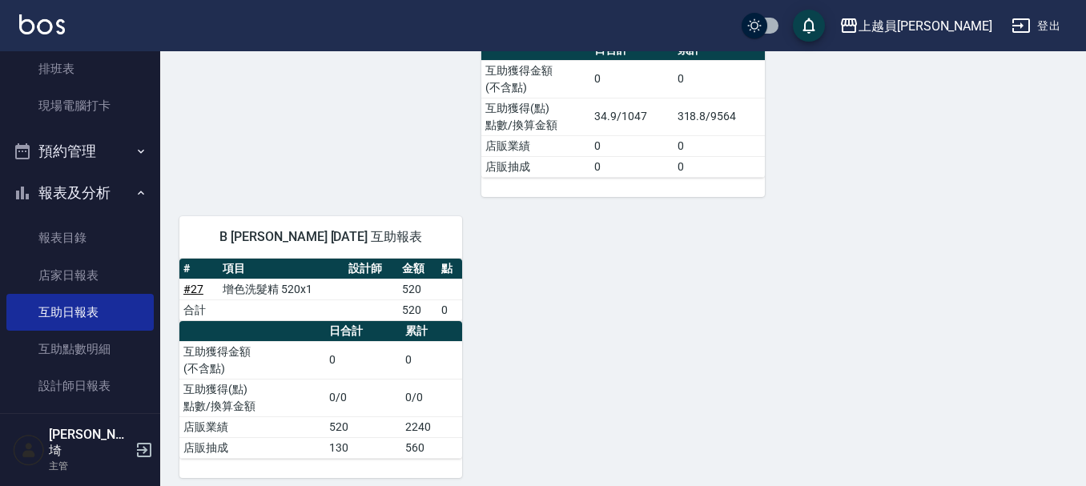
scroll to position [1239, 0]
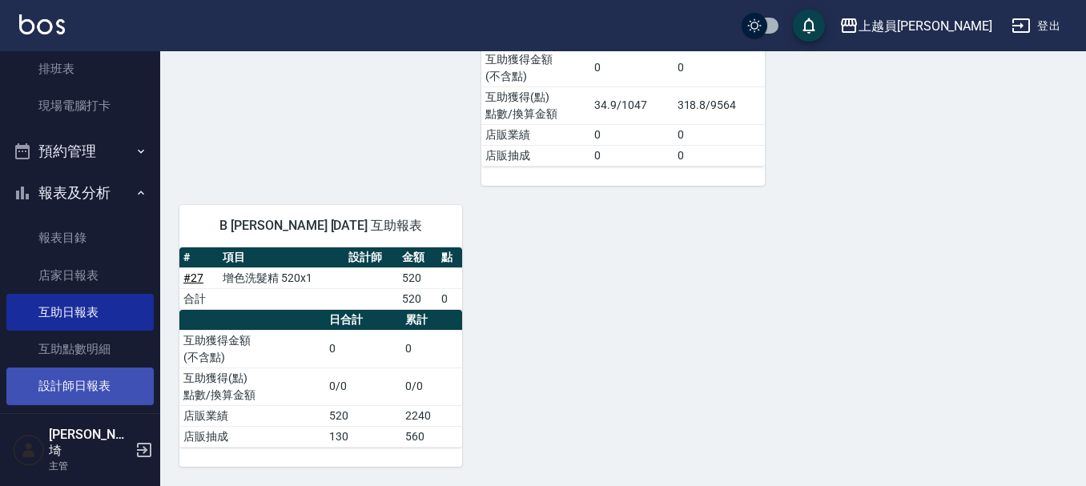
click at [57, 399] on link "設計師日報表" at bounding box center [79, 386] width 147 height 37
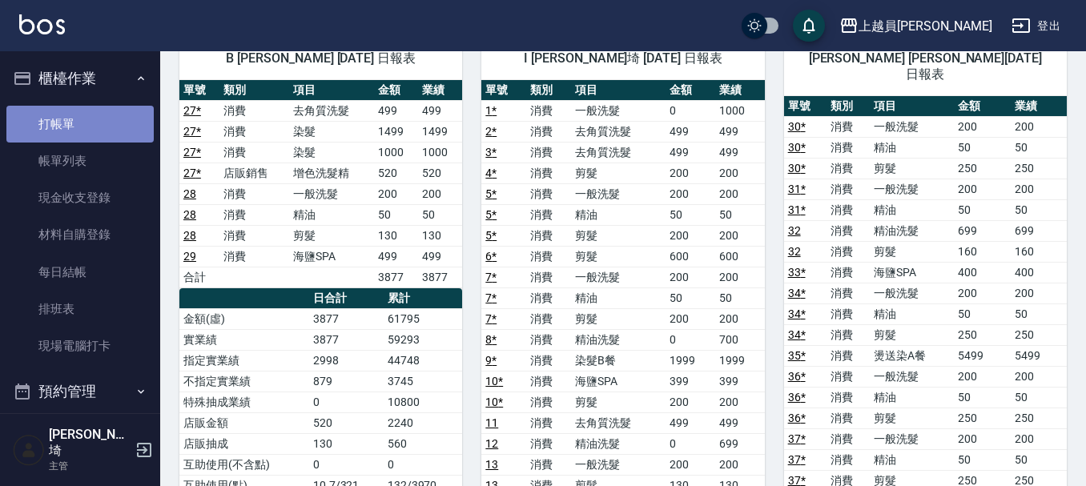
click at [107, 121] on link "打帳單" at bounding box center [79, 124] width 147 height 37
